Goal: Transaction & Acquisition: Purchase product/service

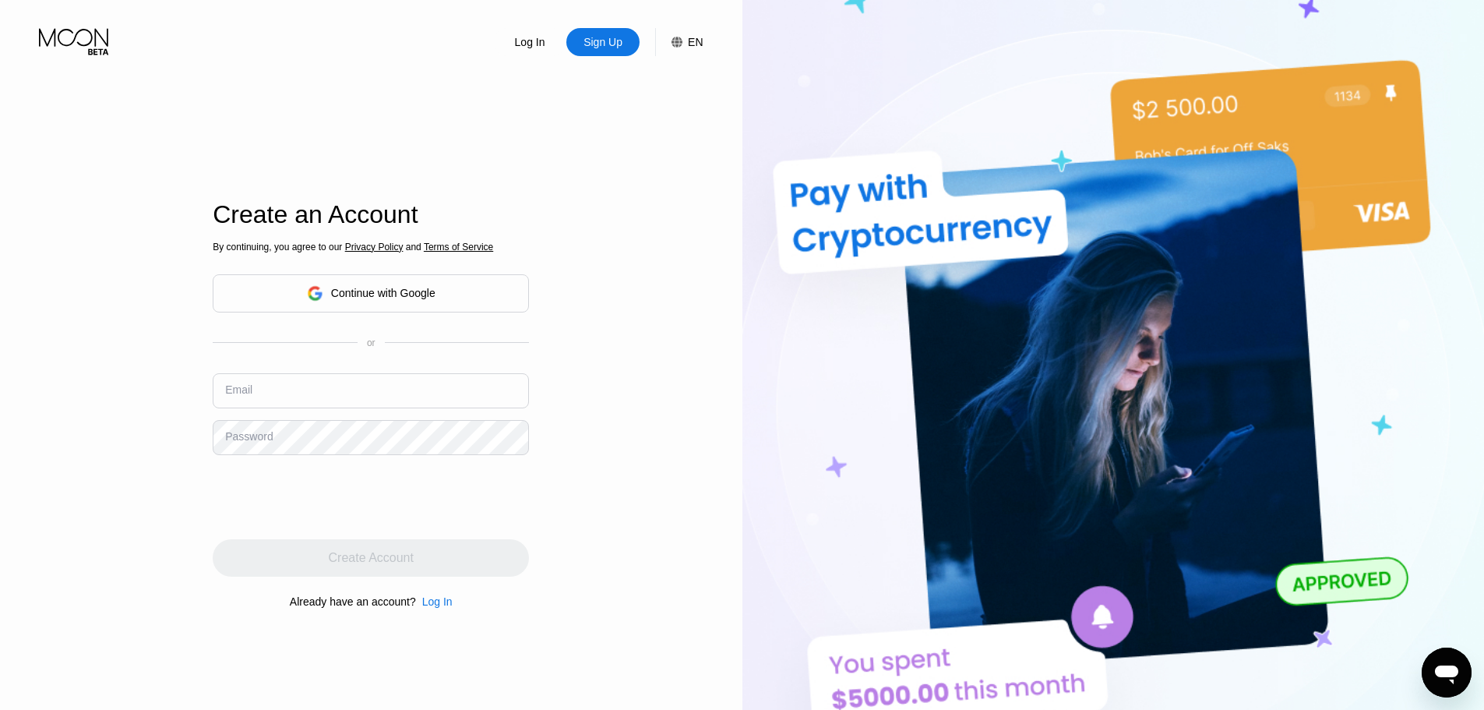
click at [410, 399] on input "text" at bounding box center [371, 390] width 316 height 35
click at [375, 296] on div "Continue with Google" at bounding box center [383, 293] width 104 height 12
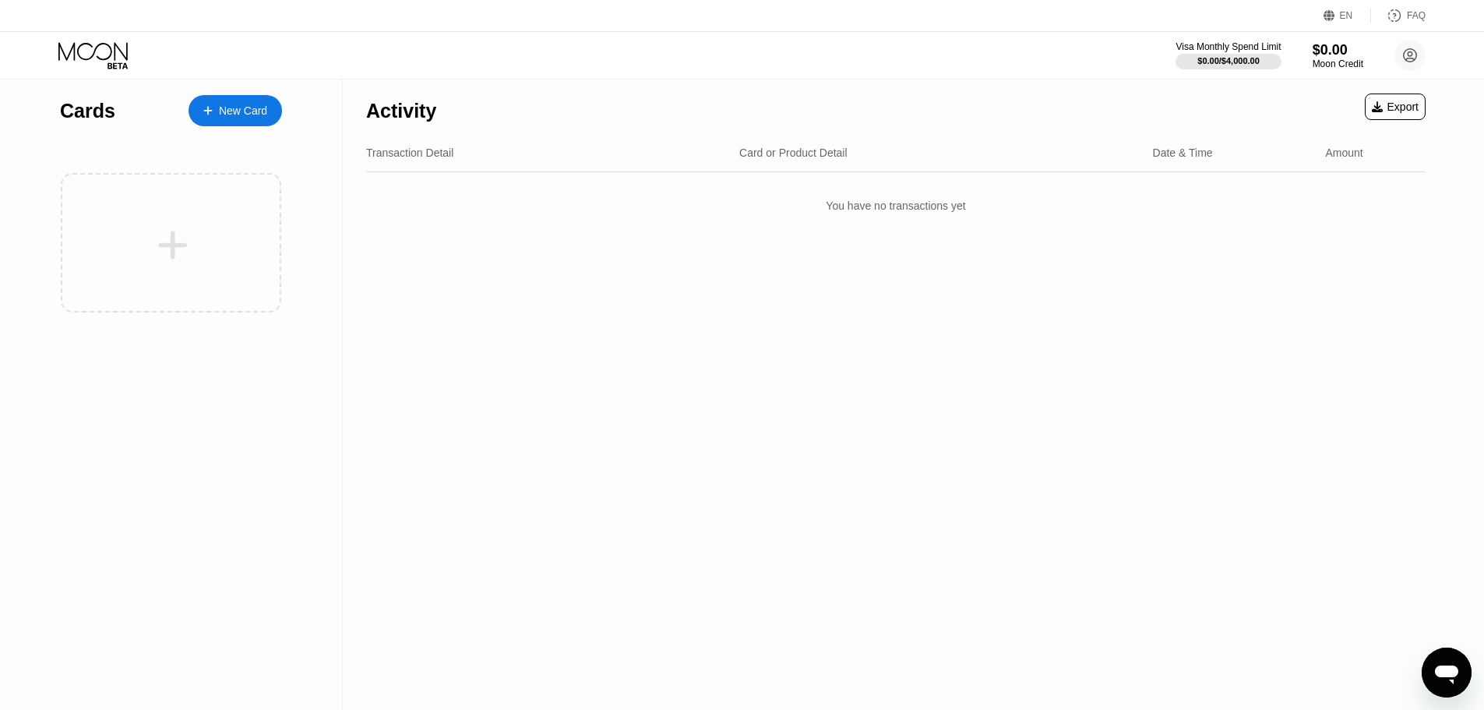
drag, startPoint x: 346, startPoint y: 276, endPoint x: 360, endPoint y: 276, distance: 14.0
click at [346, 276] on div "Activity Export Transaction Detail Card or Product Detail Date & Time Amount Yo…" at bounding box center [896, 394] width 1106 height 630
click at [252, 276] on div at bounding box center [171, 242] width 220 height 139
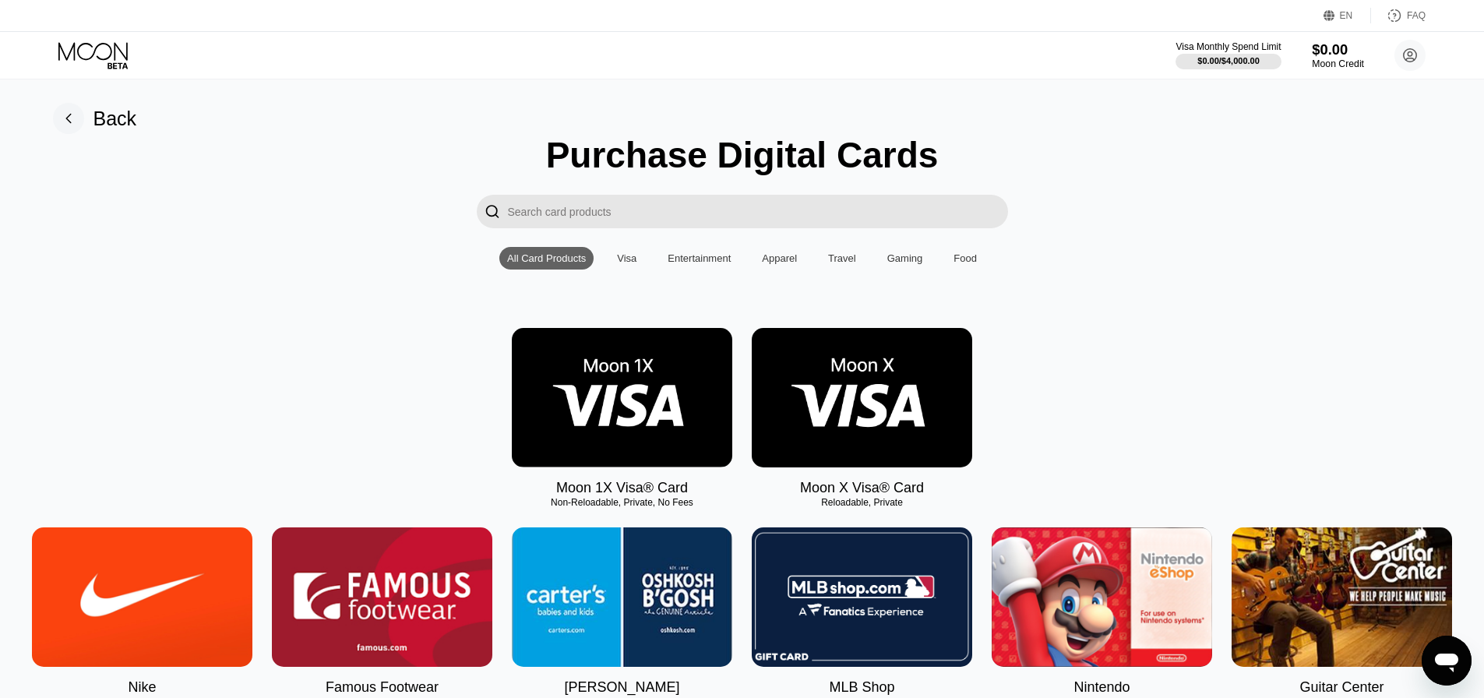
click at [1334, 43] on div "$0.00" at bounding box center [1338, 49] width 52 height 16
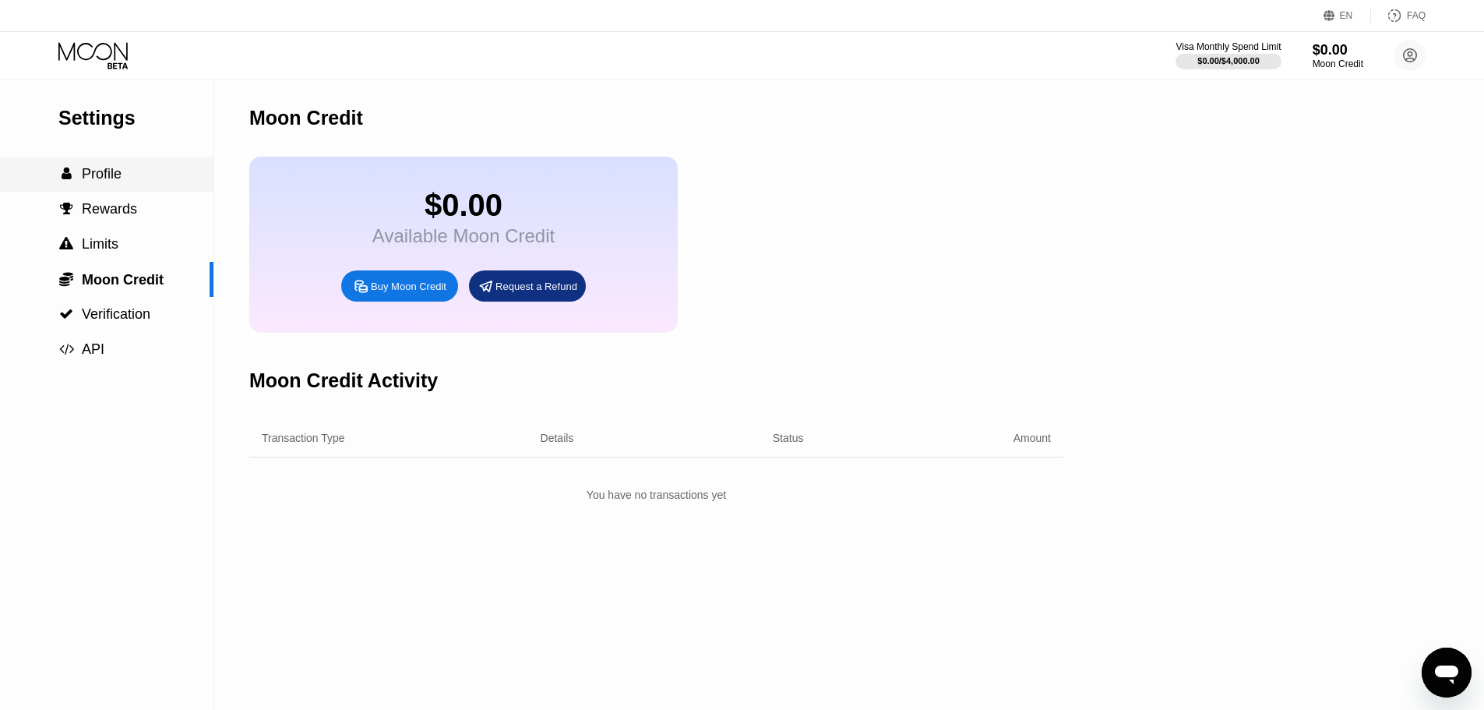
click at [126, 172] on div " Profile" at bounding box center [106, 174] width 213 height 16
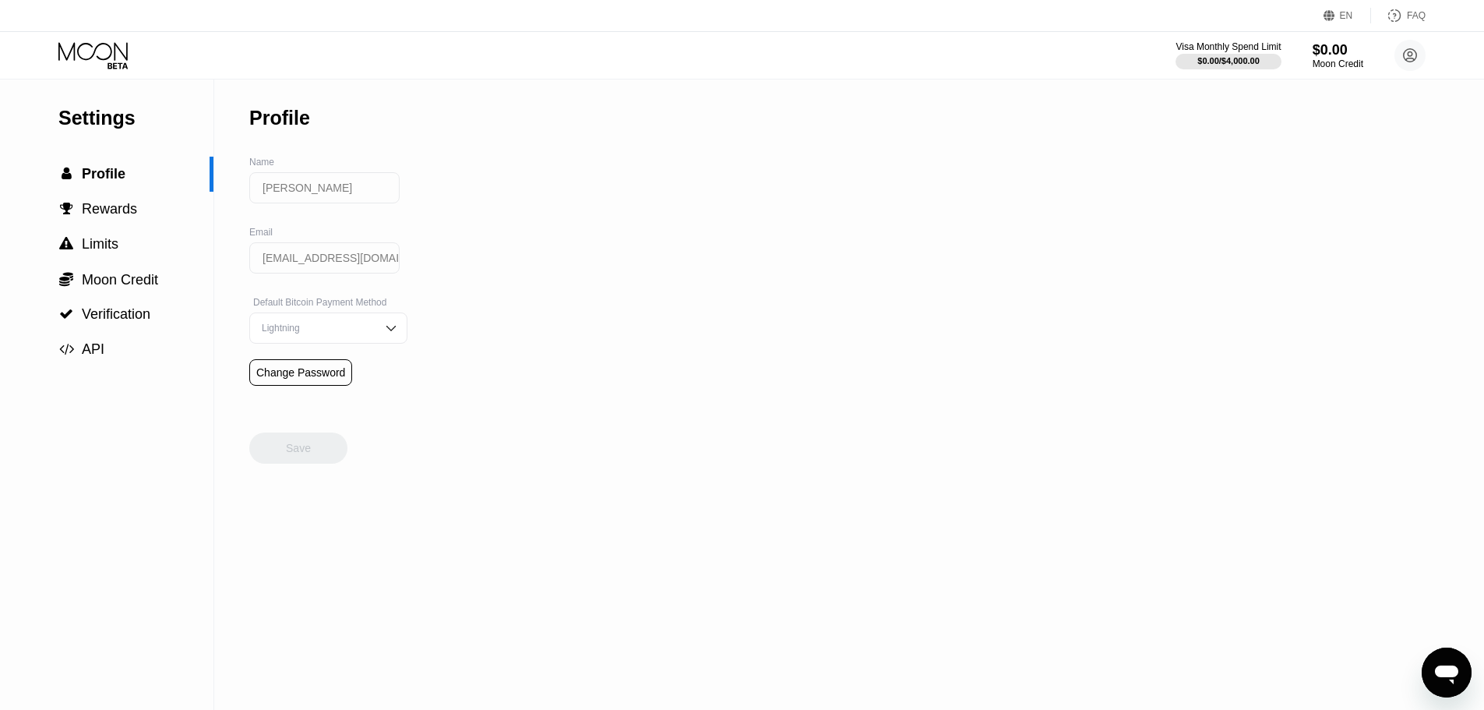
click at [104, 48] on icon at bounding box center [94, 55] width 72 height 27
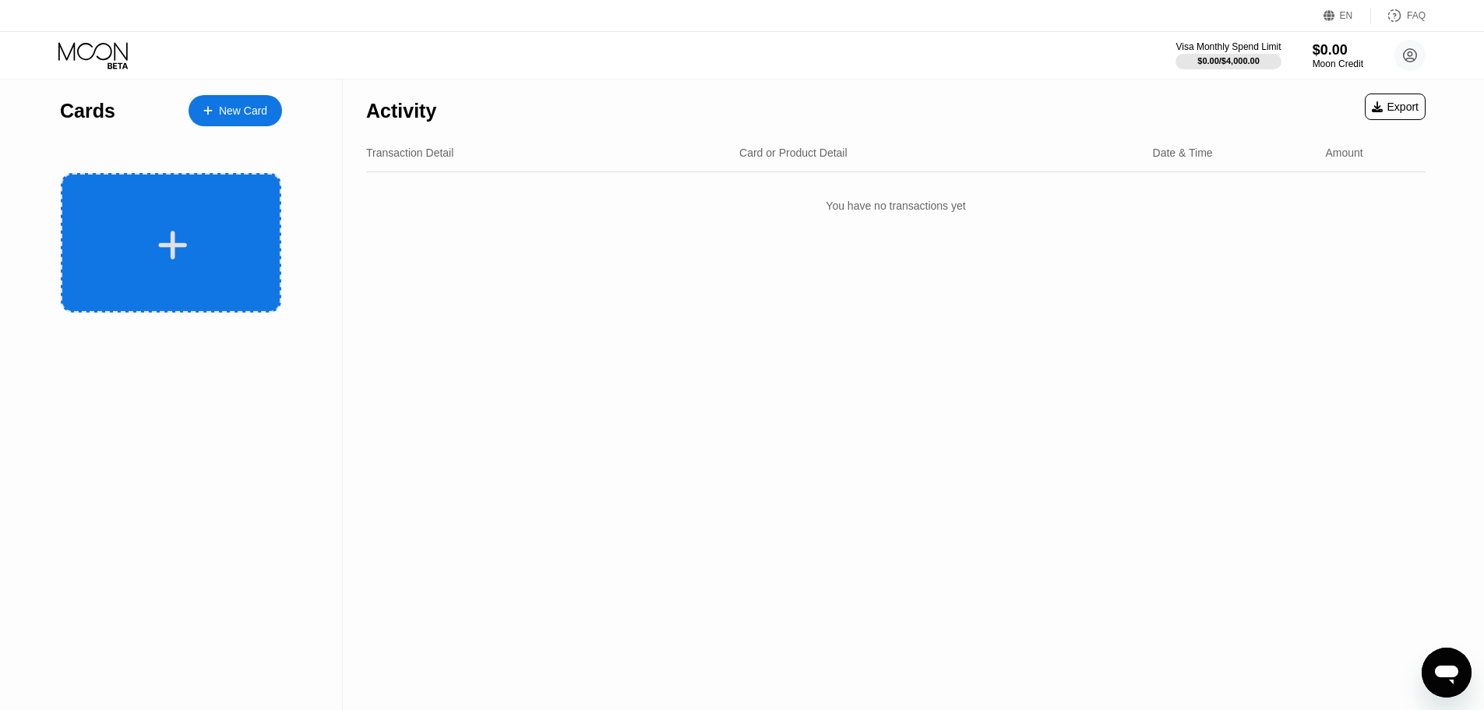
click at [199, 234] on div at bounding box center [172, 244] width 193 height 35
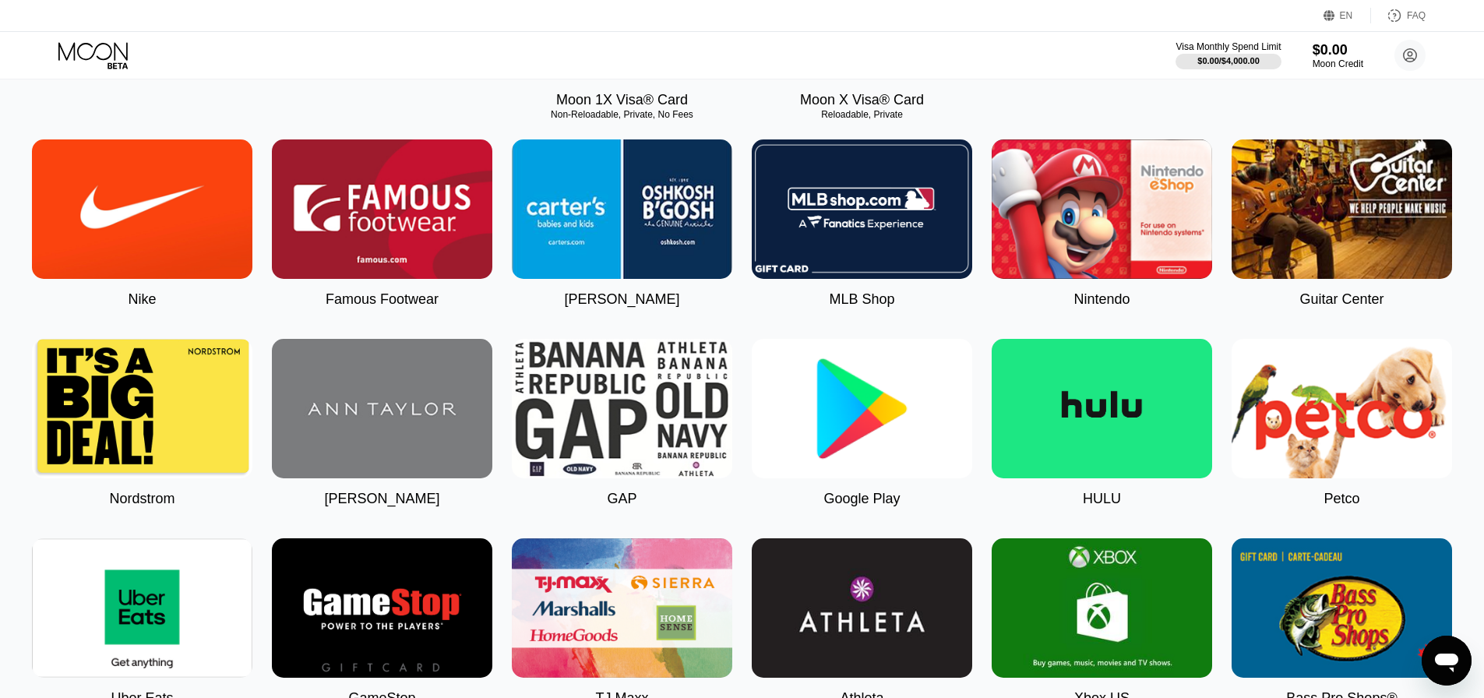
scroll to position [389, 0]
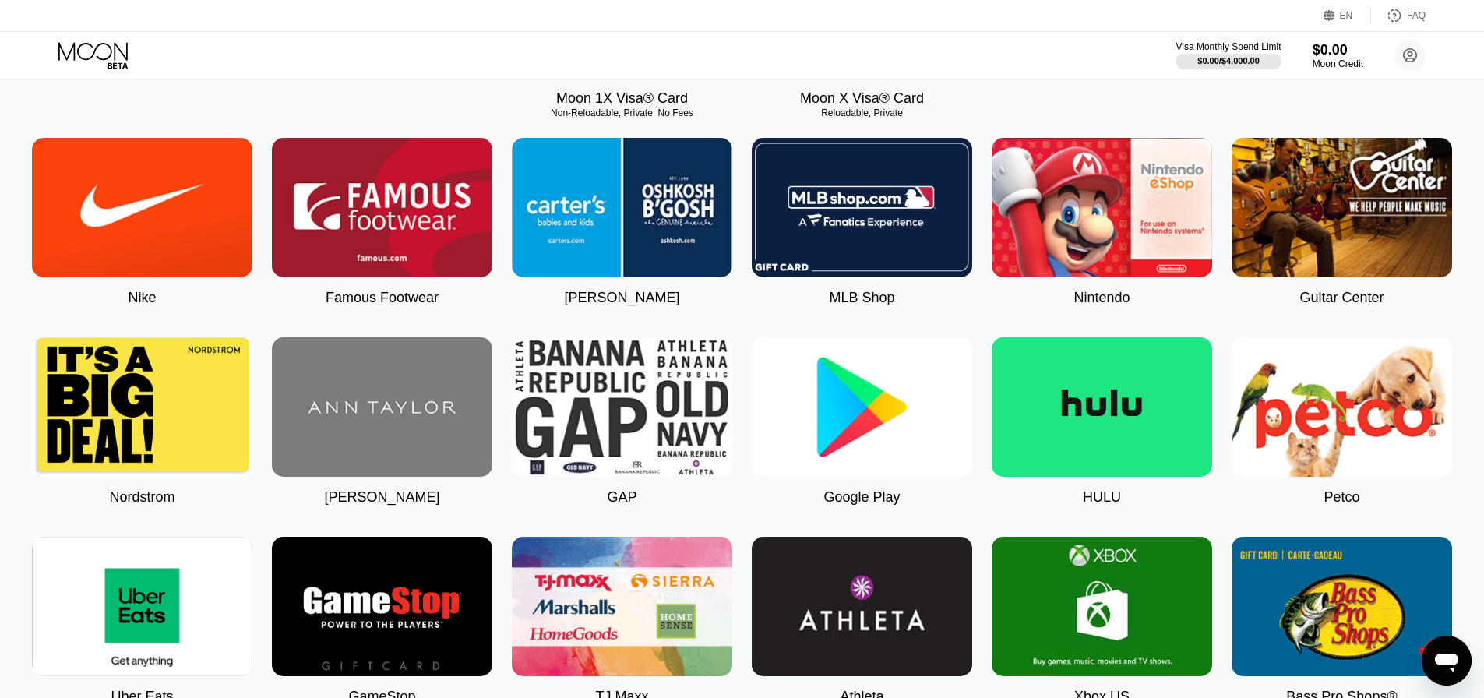
click at [257, 92] on div "Moon 1X Visa® Card Non-Reloadable, Private, No Fees Moon X Visa® Card Reloadabl…" at bounding box center [742, 22] width 1449 height 168
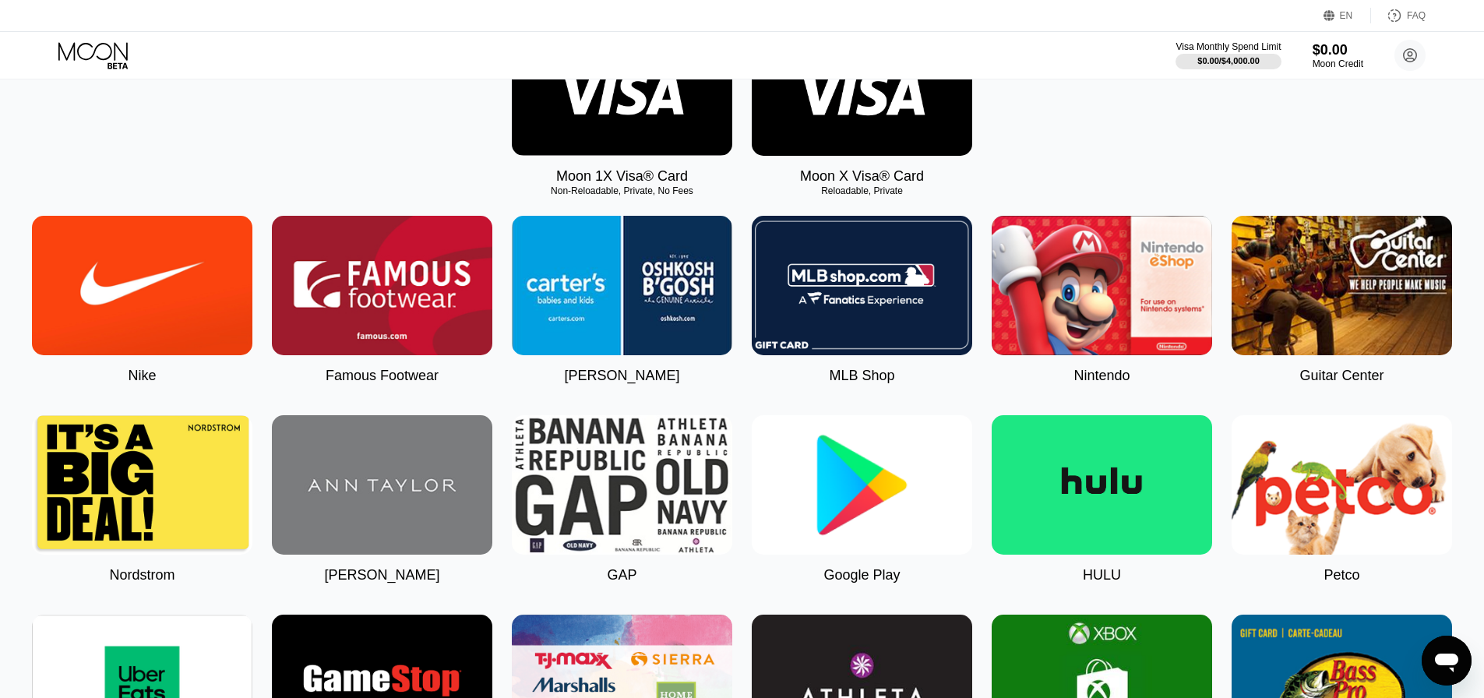
scroll to position [0, 0]
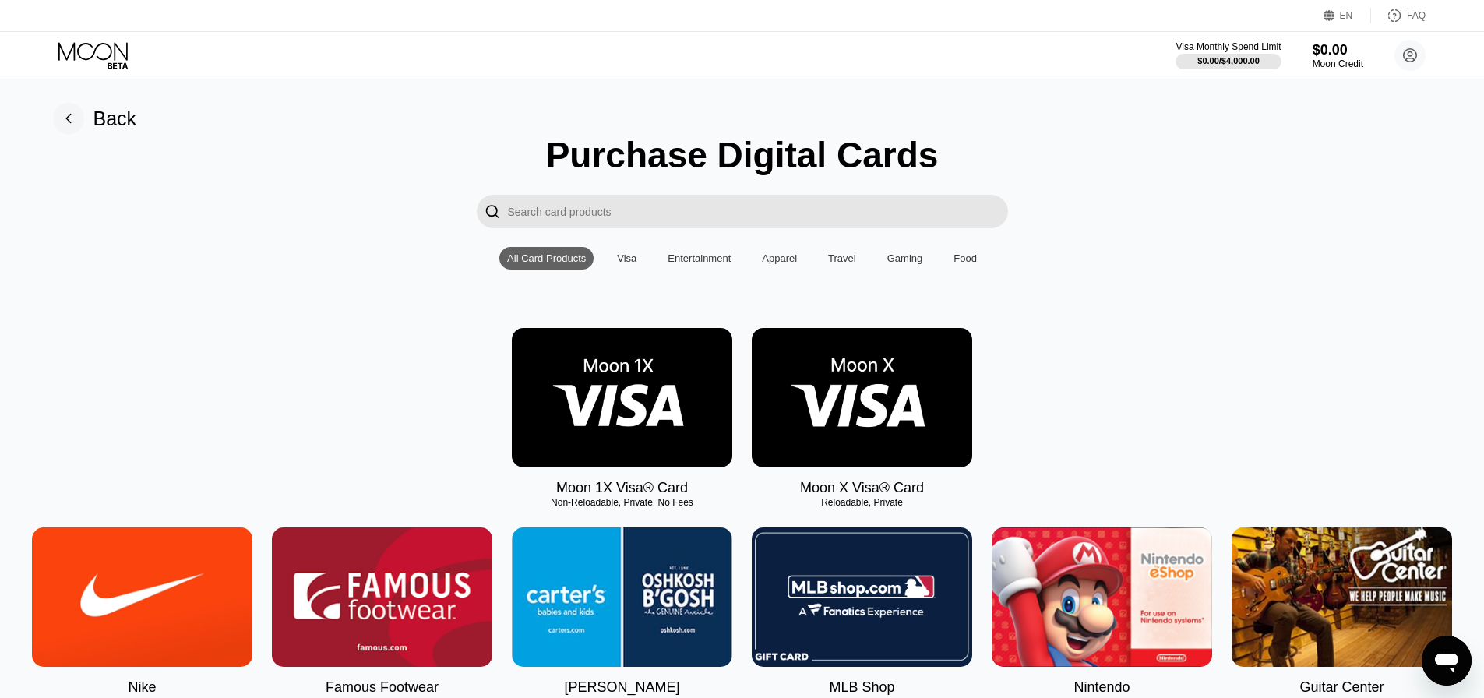
click at [615, 269] on div "Visa" at bounding box center [626, 258] width 35 height 23
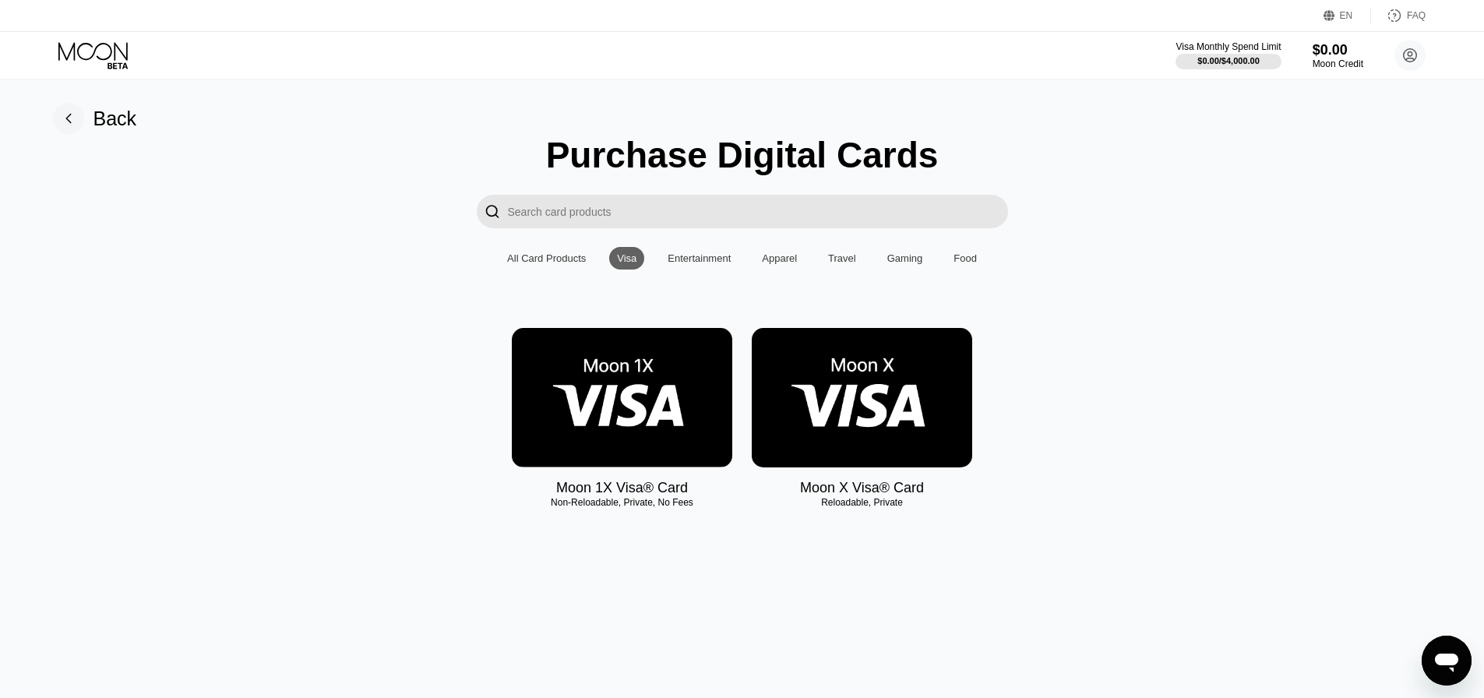
click at [555, 260] on div "All Card Products" at bounding box center [546, 258] width 79 height 12
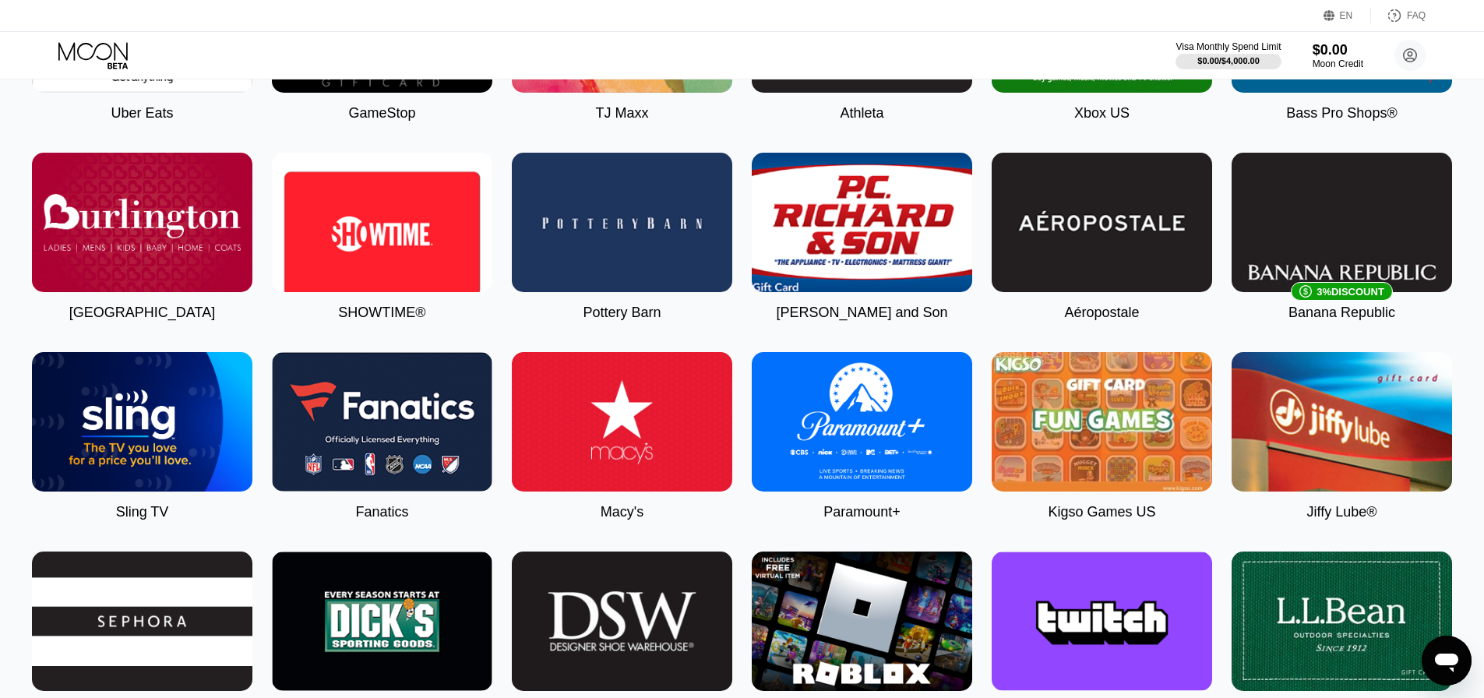
scroll to position [1088, 0]
